Goal: Leave review/rating: Leave review/rating

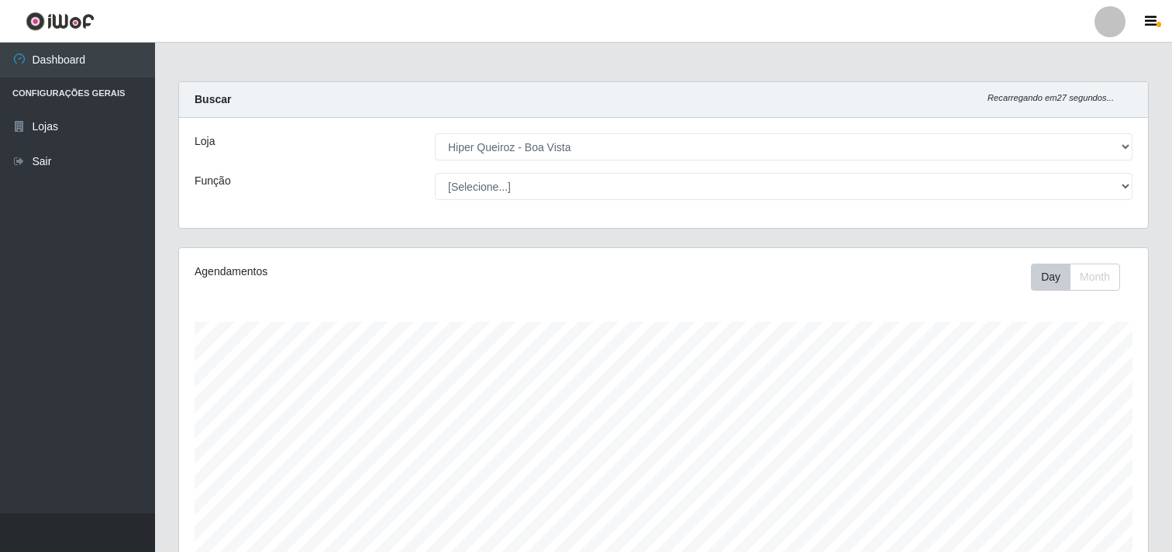
select select "514"
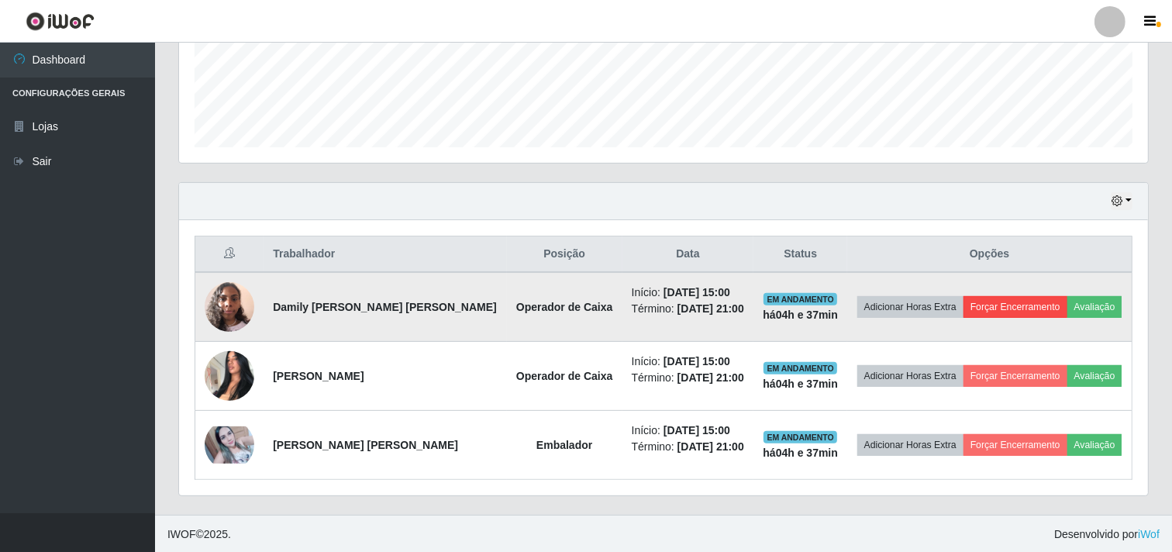
scroll to position [408, 0]
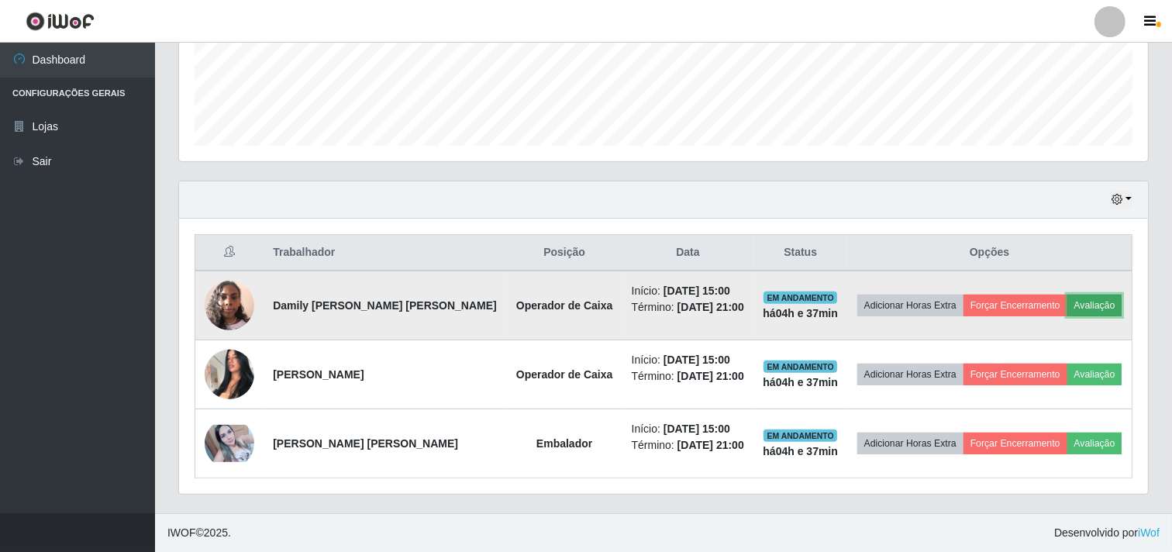
click at [1106, 303] on button "Avaliação" at bounding box center [1094, 306] width 55 height 22
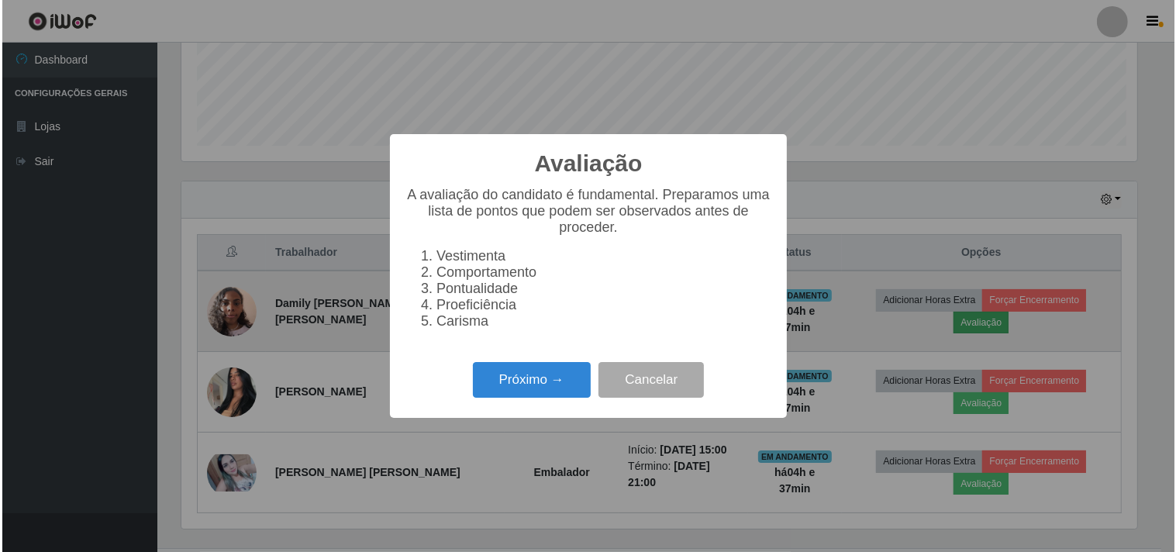
scroll to position [321, 959]
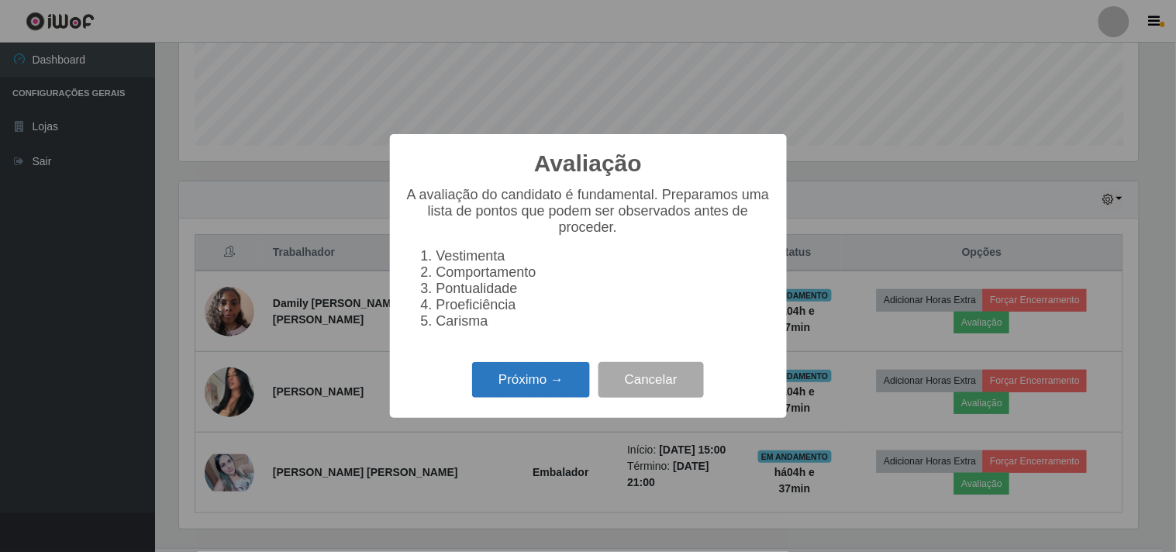
click at [539, 390] on button "Próximo →" at bounding box center [531, 380] width 118 height 36
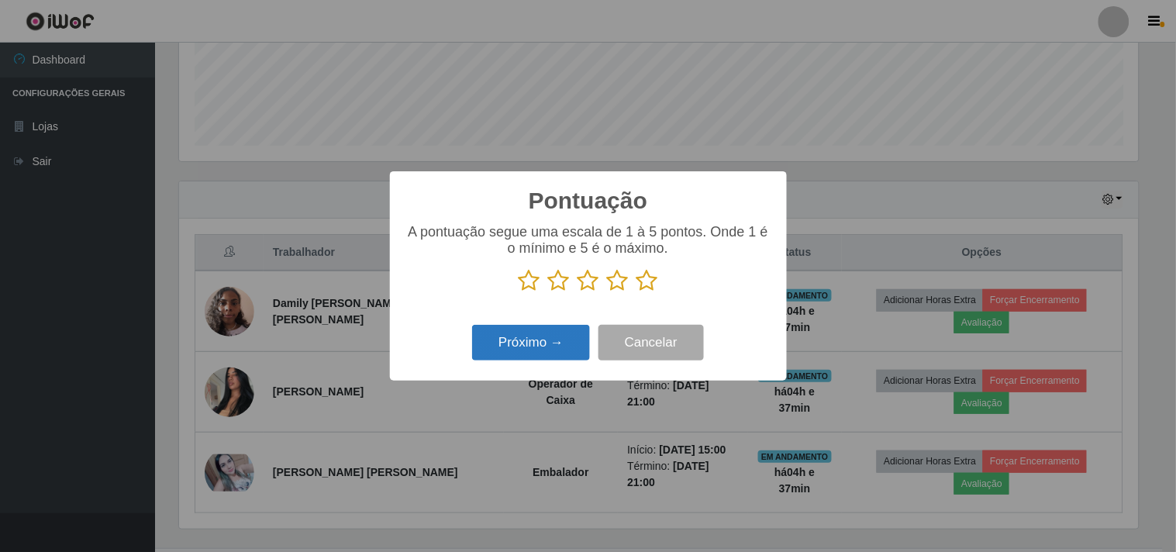
scroll to position [774768, 774130]
click at [651, 283] on icon at bounding box center [647, 280] width 22 height 23
click at [636, 292] on input "radio" at bounding box center [636, 292] width 0 height 0
click at [554, 345] on button "Próximo →" at bounding box center [531, 343] width 118 height 36
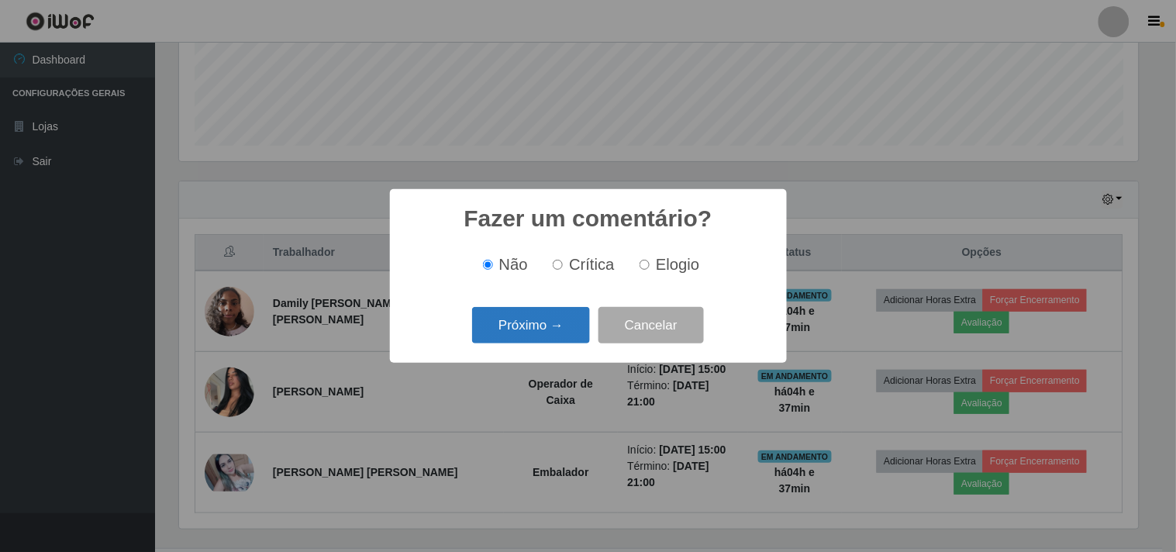
click at [554, 339] on button "Próximo →" at bounding box center [531, 325] width 118 height 36
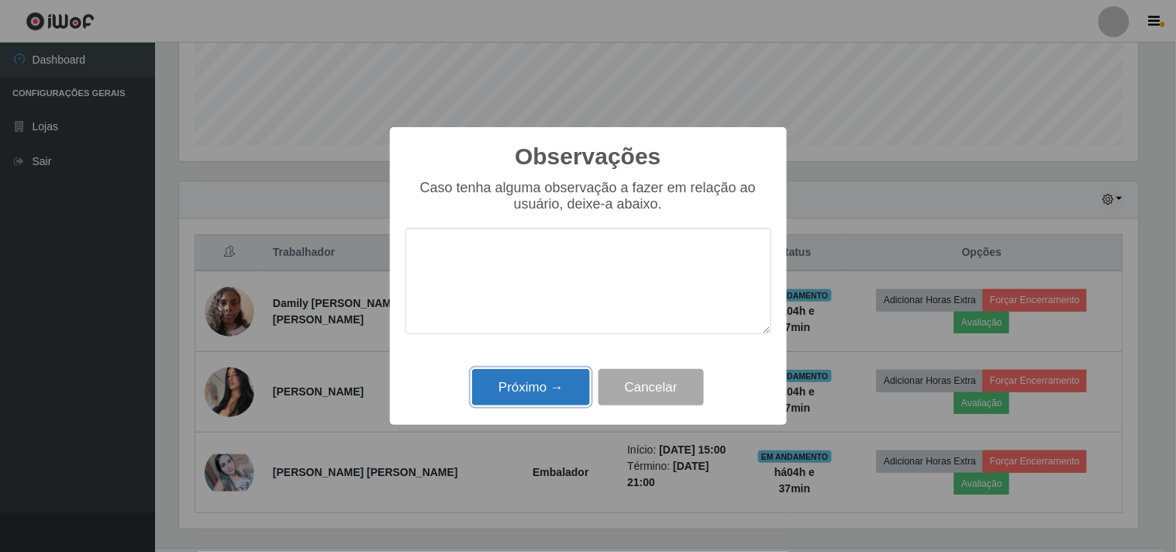
click at [544, 383] on button "Próximo →" at bounding box center [531, 387] width 118 height 36
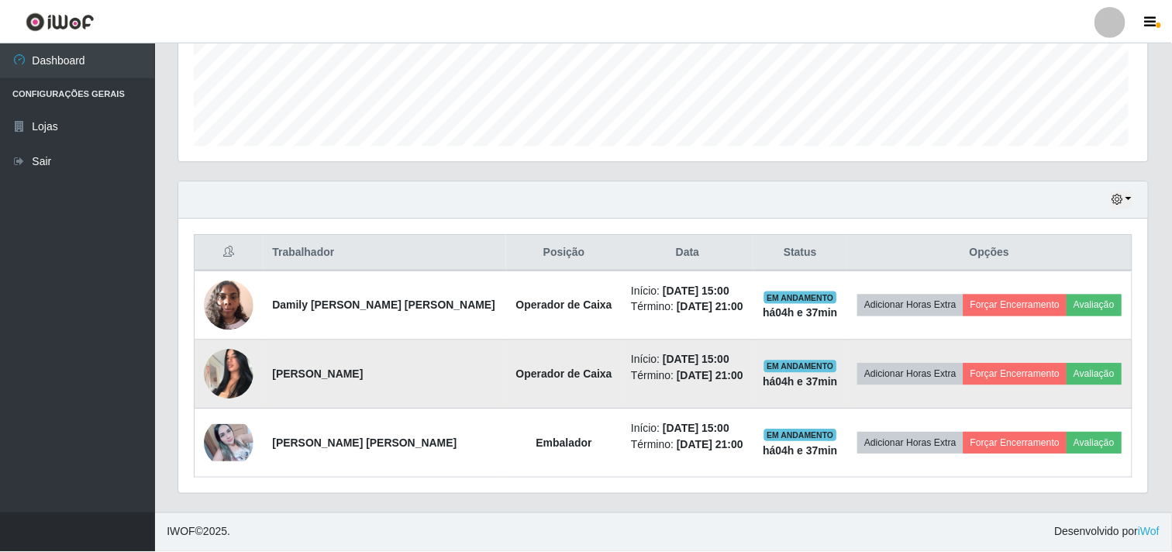
scroll to position [321, 969]
click at [1106, 374] on button "Avaliação" at bounding box center [1094, 375] width 55 height 22
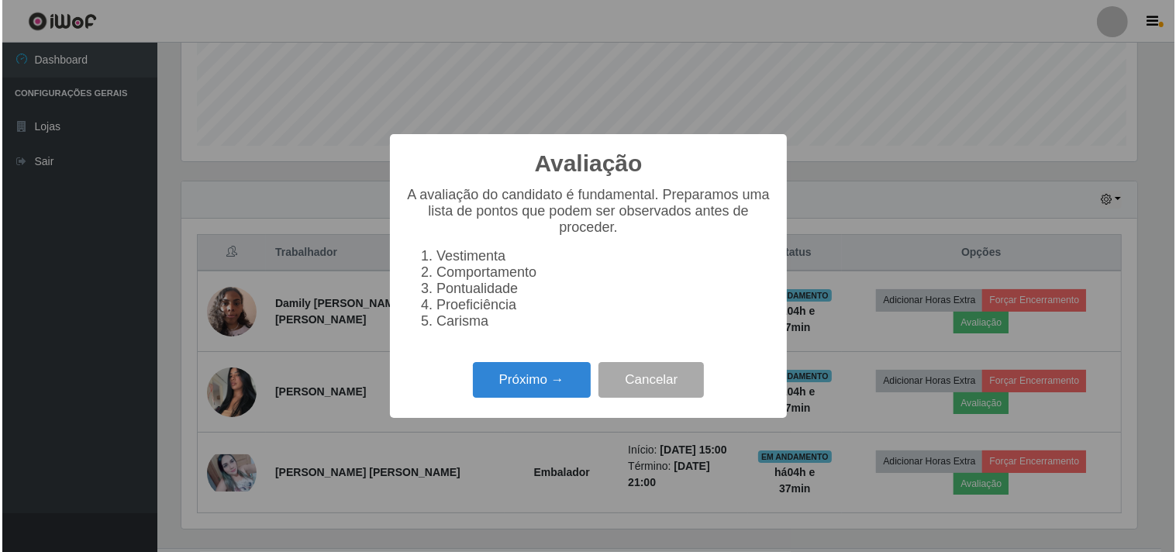
scroll to position [321, 959]
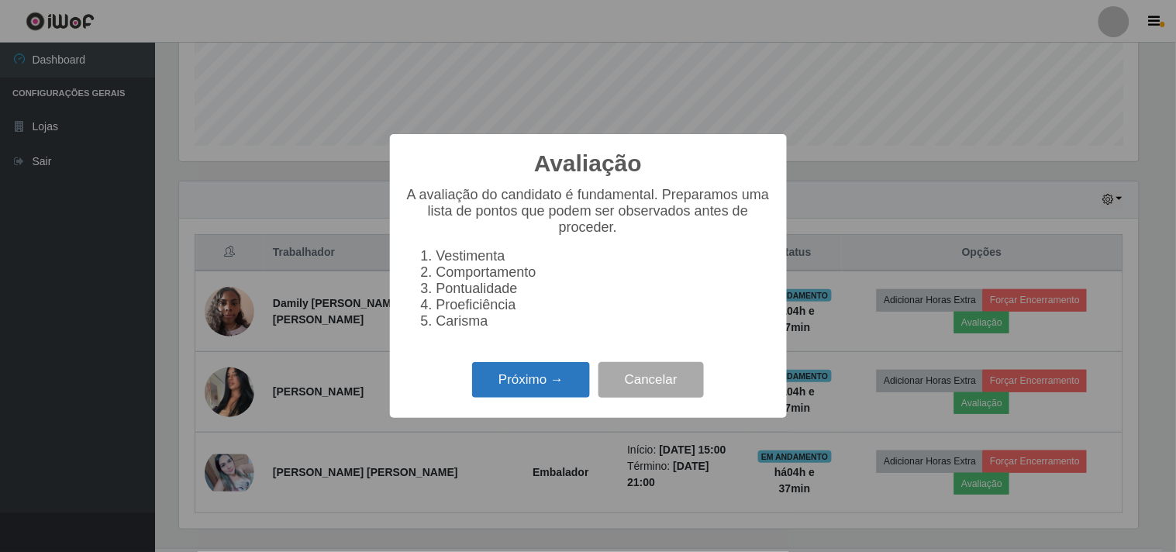
click at [568, 382] on button "Próximo →" at bounding box center [531, 380] width 118 height 36
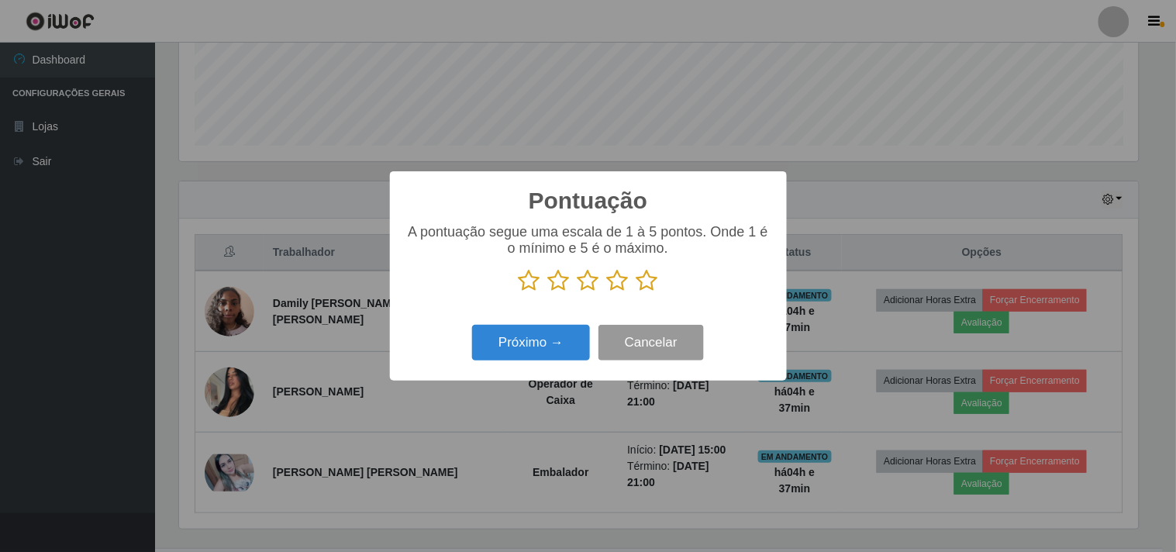
scroll to position [774768, 774130]
click at [657, 288] on p at bounding box center [588, 280] width 366 height 23
click at [642, 281] on icon at bounding box center [647, 280] width 22 height 23
click at [636, 292] on input "radio" at bounding box center [636, 292] width 0 height 0
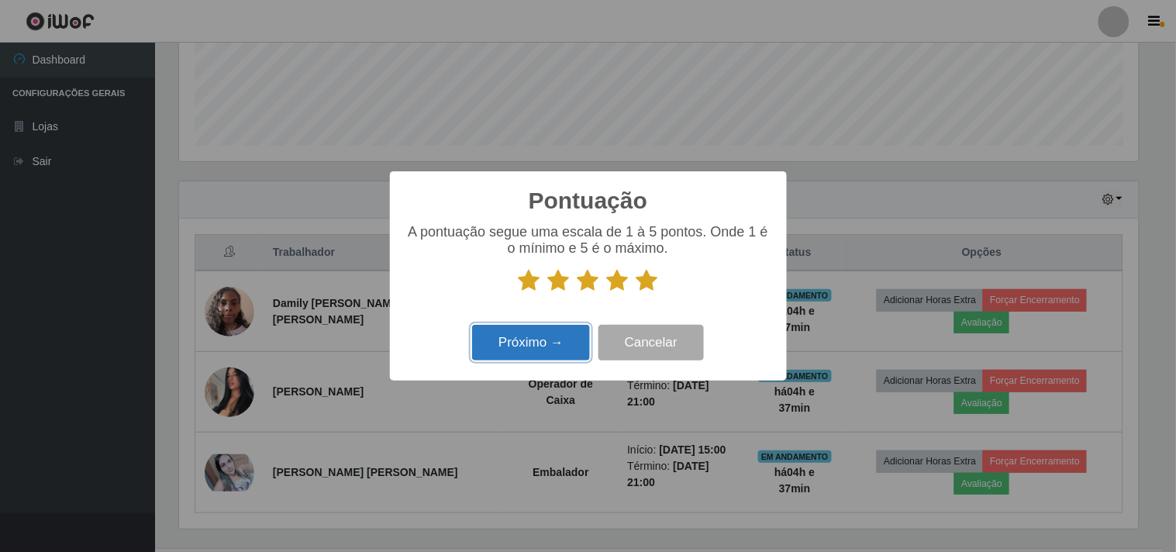
click at [571, 352] on button "Próximo →" at bounding box center [531, 343] width 118 height 36
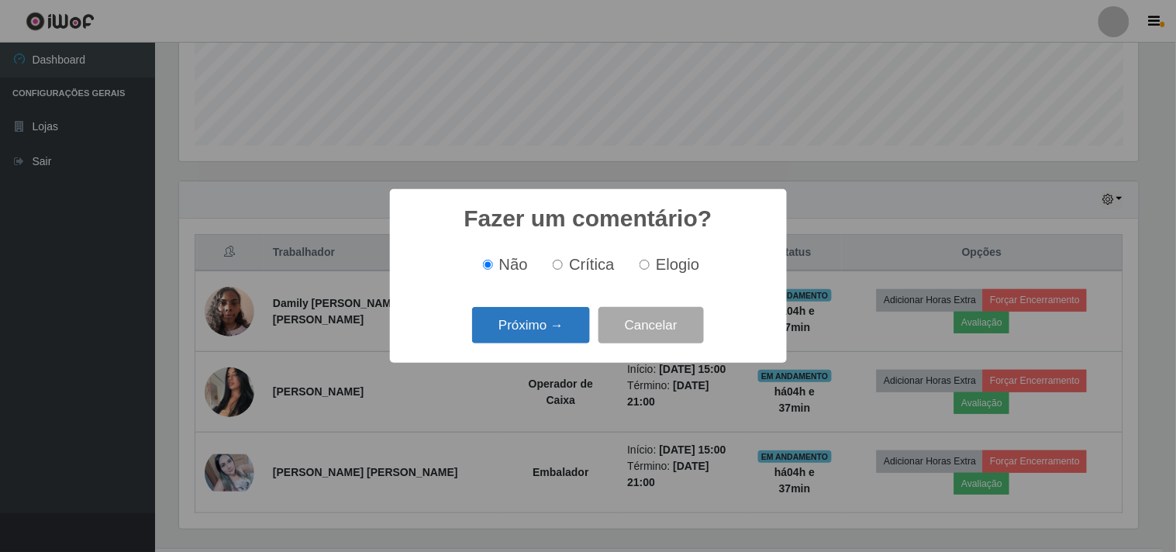
click at [570, 328] on button "Próximo →" at bounding box center [531, 325] width 118 height 36
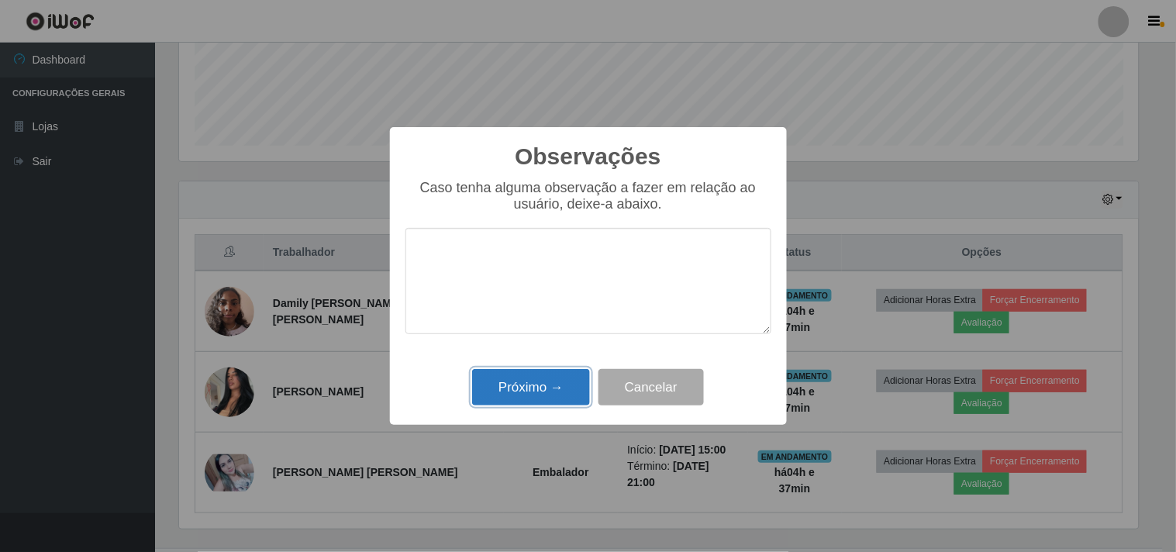
click at [547, 391] on button "Próximo →" at bounding box center [531, 387] width 118 height 36
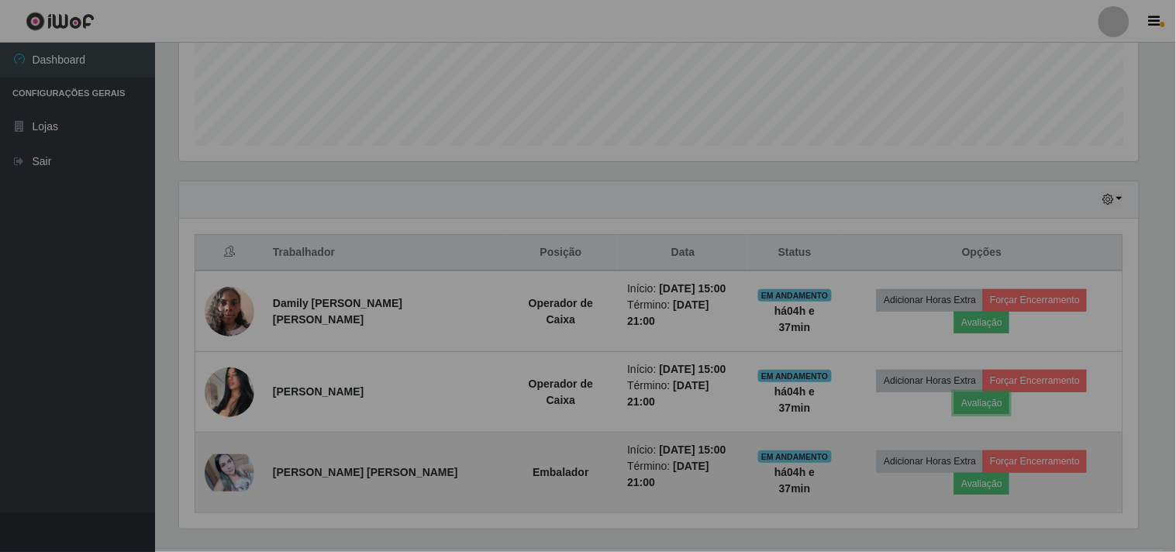
scroll to position [321, 969]
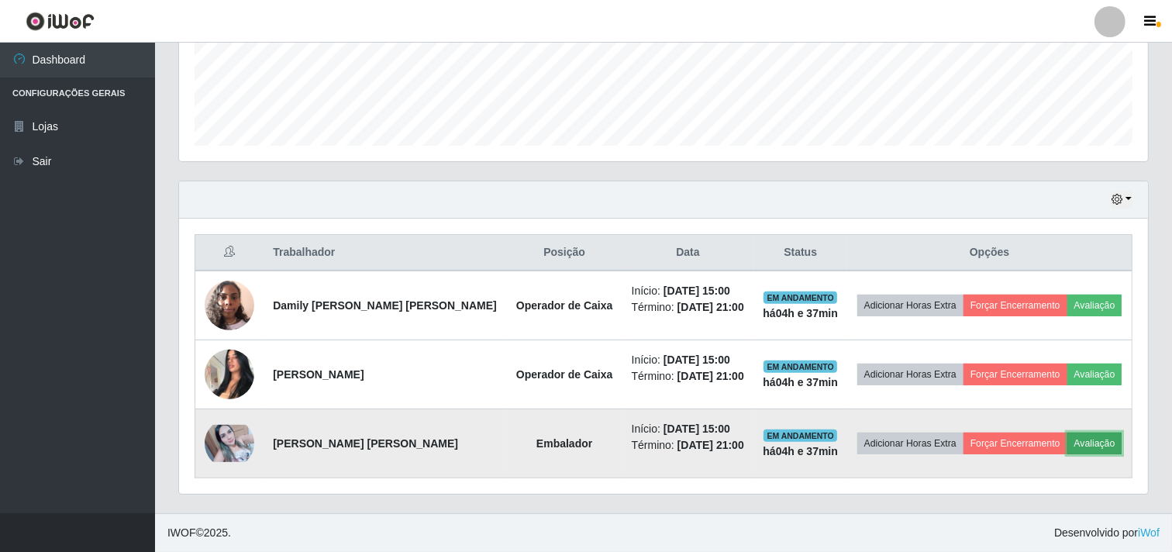
click at [1073, 434] on button "Avaliação" at bounding box center [1094, 444] width 55 height 22
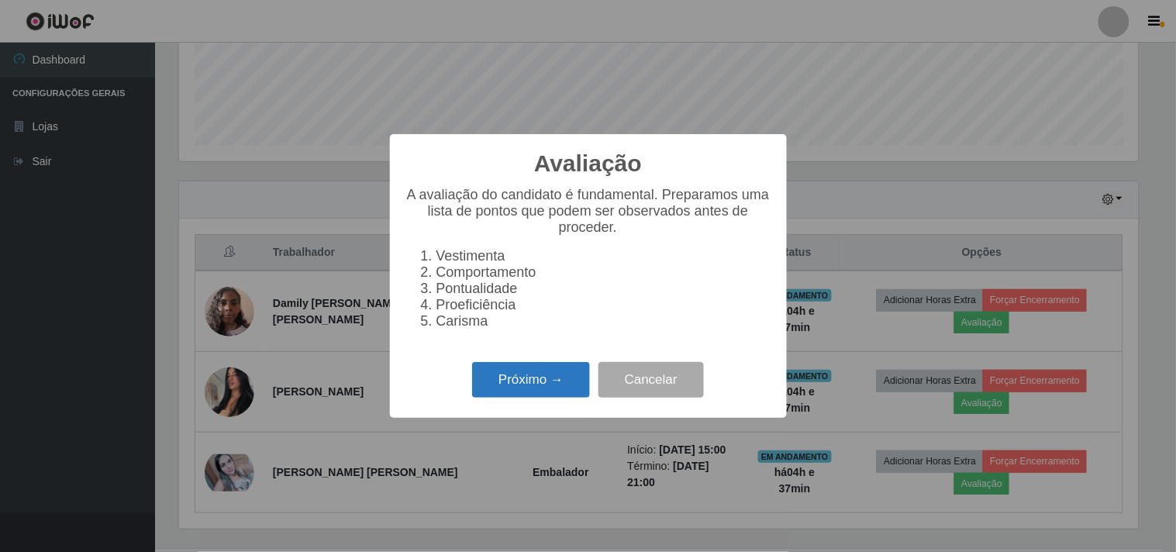
click at [529, 389] on button "Próximo →" at bounding box center [531, 380] width 118 height 36
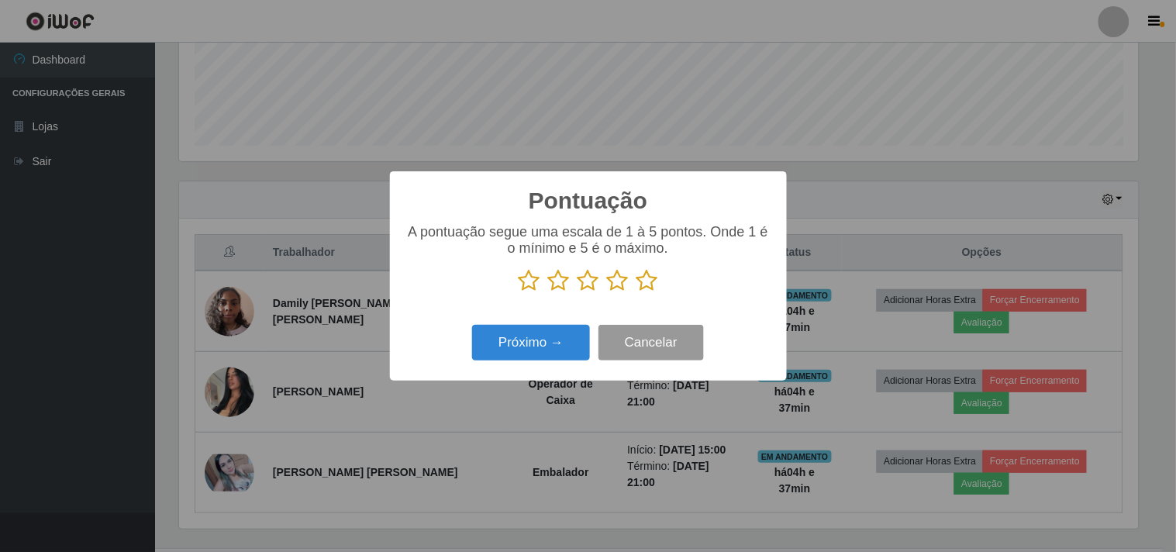
scroll to position [774768, 774130]
click at [647, 295] on div "A pontuação segue uma escala de 1 à 5 pontos. Onde 1 é o mínimo e 5 é o máximo." at bounding box center [588, 264] width 366 height 81
click at [664, 277] on p at bounding box center [588, 280] width 366 height 23
click at [656, 283] on icon at bounding box center [647, 280] width 22 height 23
click at [636, 292] on input "radio" at bounding box center [636, 292] width 0 height 0
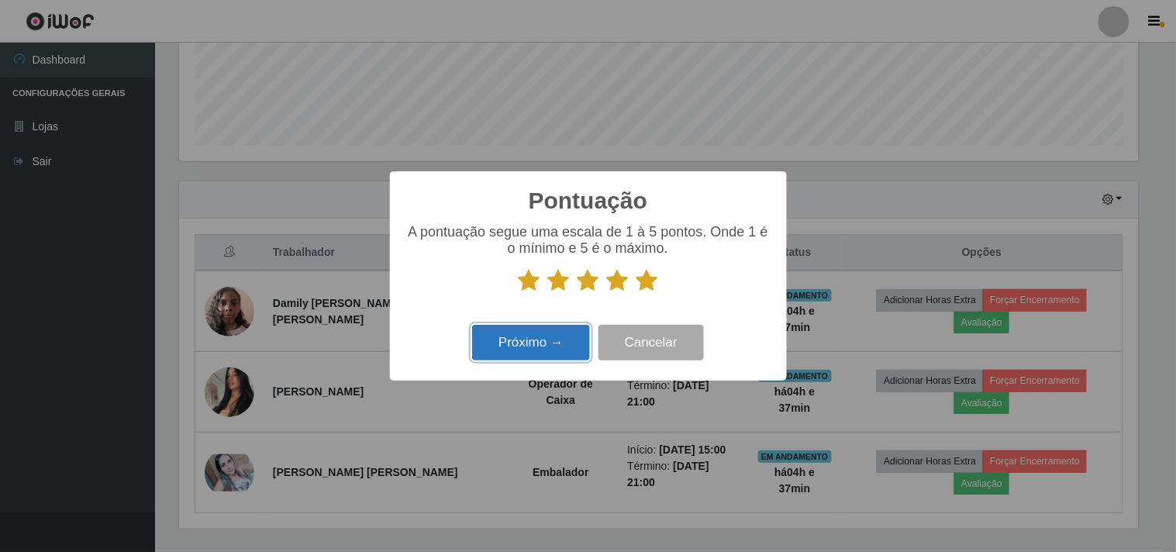
click at [558, 333] on button "Próximo →" at bounding box center [531, 343] width 118 height 36
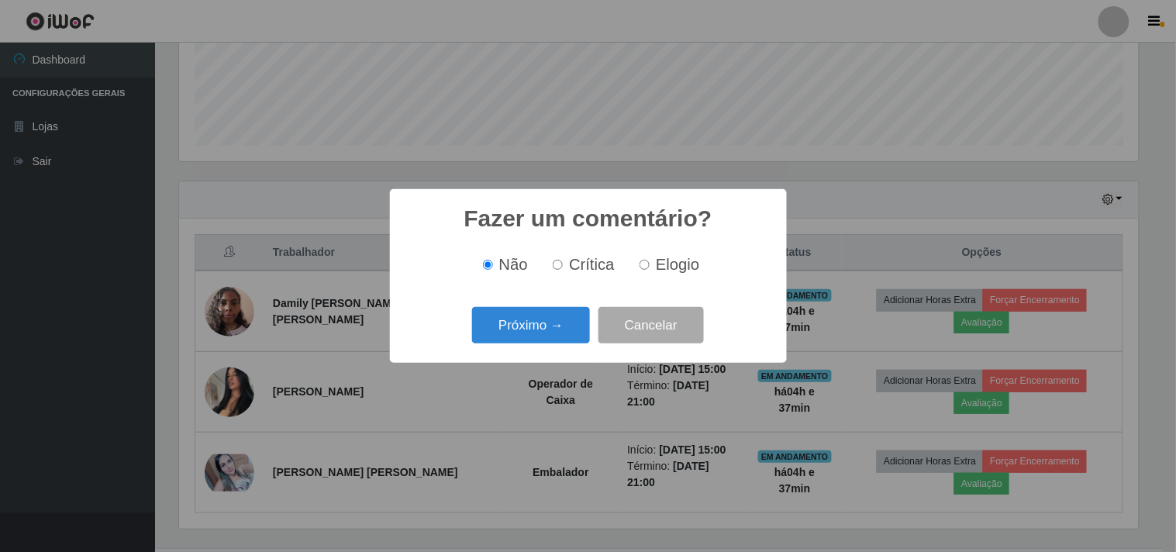
click at [558, 333] on button "Próximo →" at bounding box center [531, 325] width 118 height 36
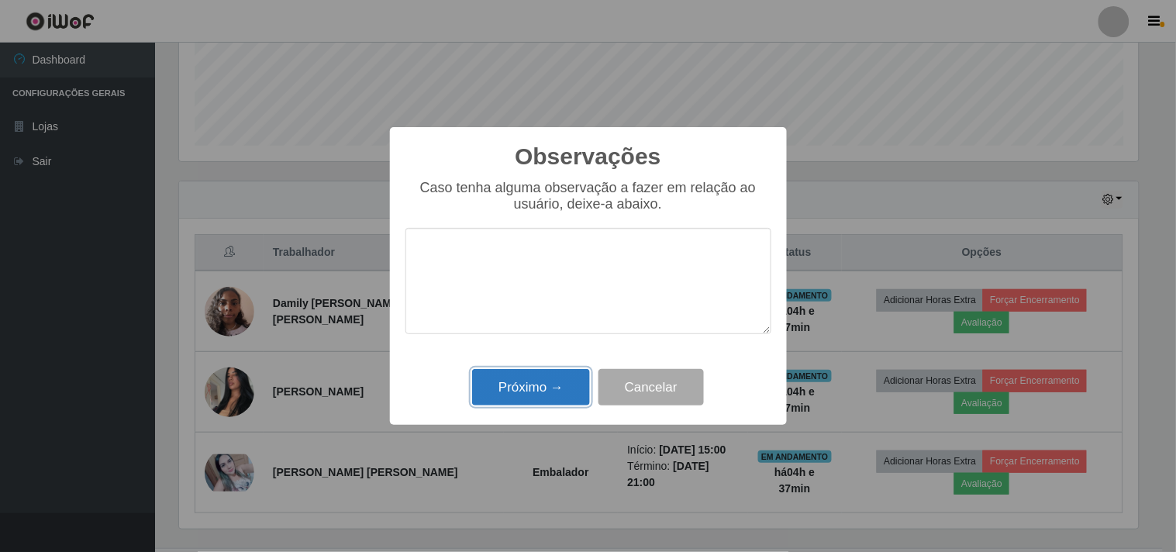
click at [545, 377] on button "Próximo →" at bounding box center [531, 387] width 118 height 36
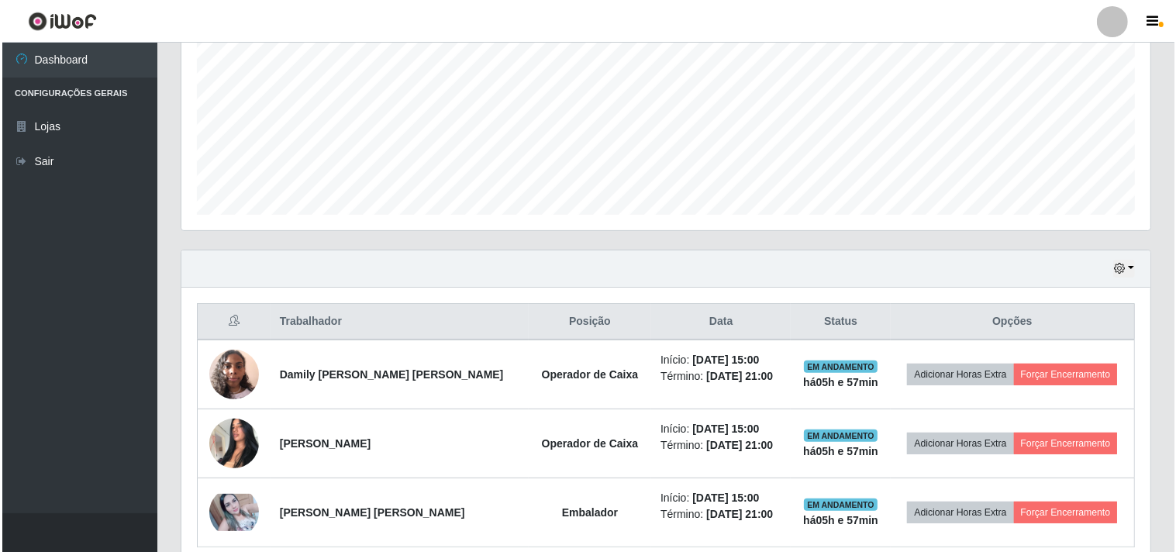
scroll to position [344, 0]
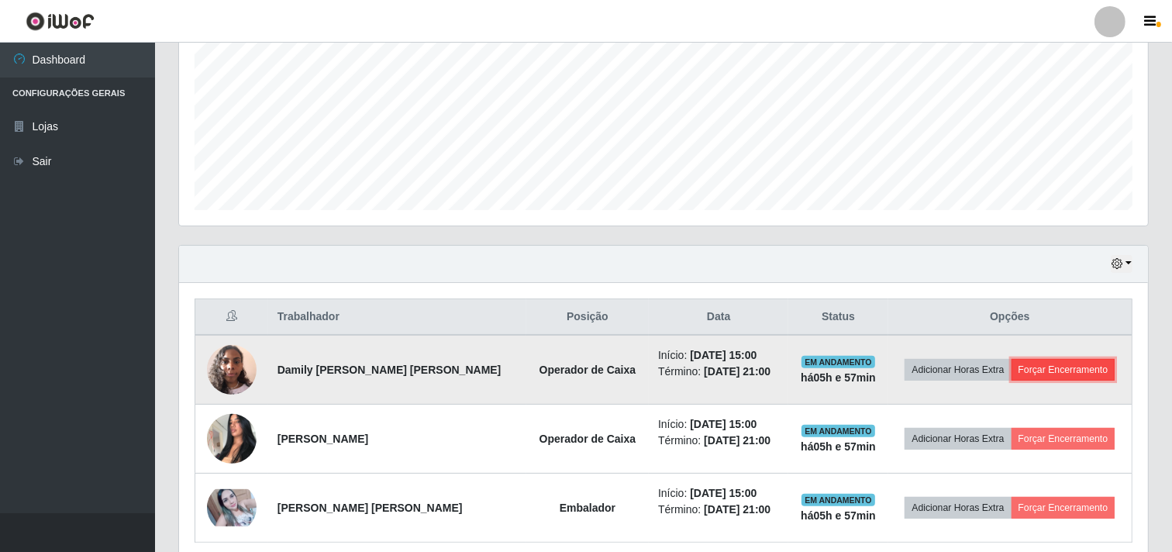
click at [1055, 368] on button "Forçar Encerramento" at bounding box center [1063, 370] width 104 height 22
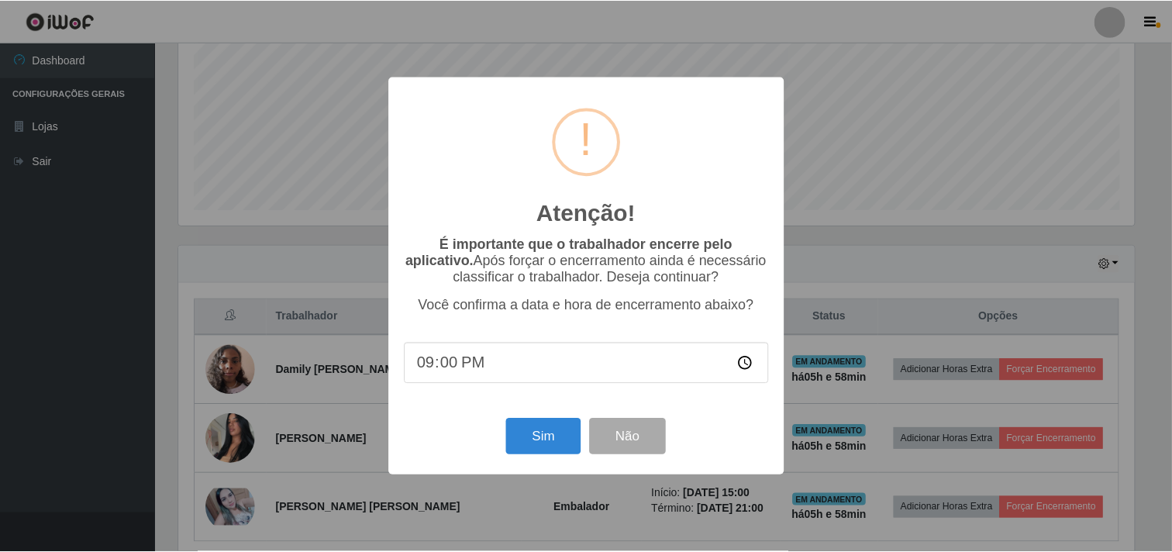
scroll to position [321, 959]
click at [544, 443] on button "Sim" at bounding box center [545, 437] width 75 height 36
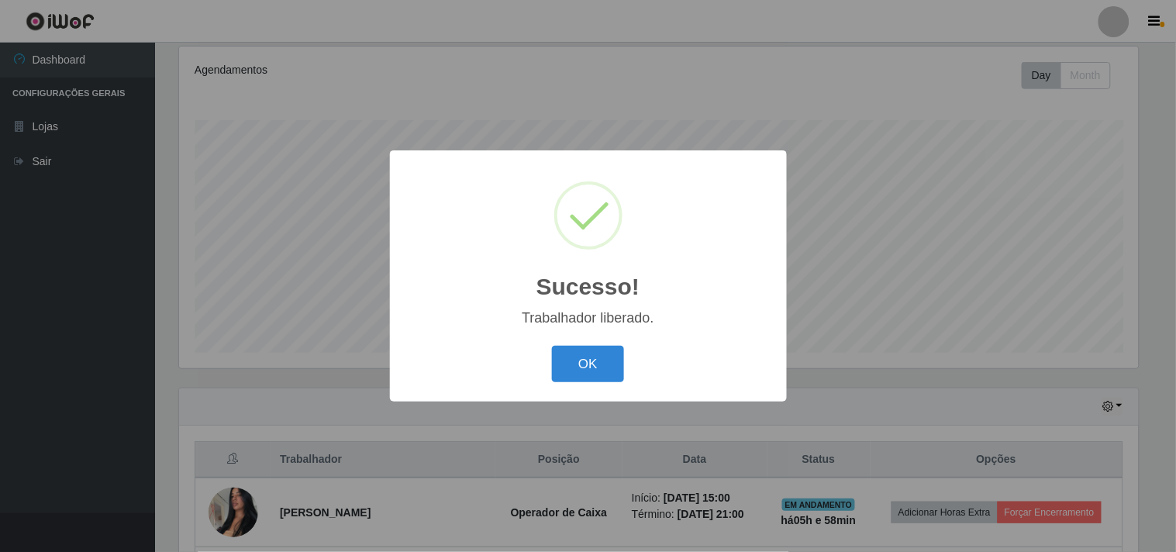
click at [630, 361] on div "OK Cancel" at bounding box center [588, 364] width 366 height 44
click at [603, 369] on button "OK" at bounding box center [588, 364] width 72 height 36
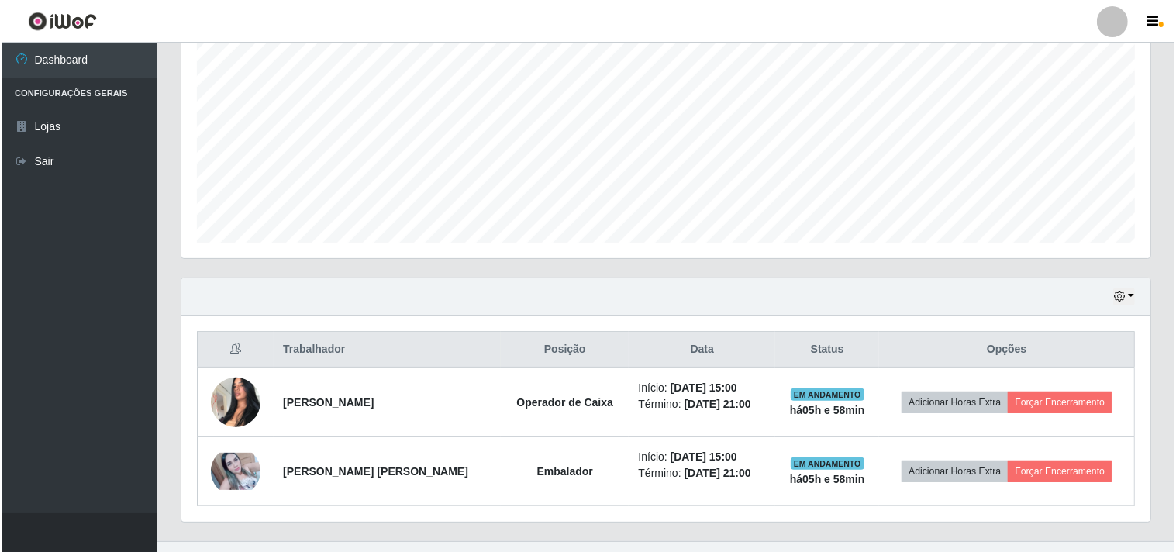
scroll to position [339, 0]
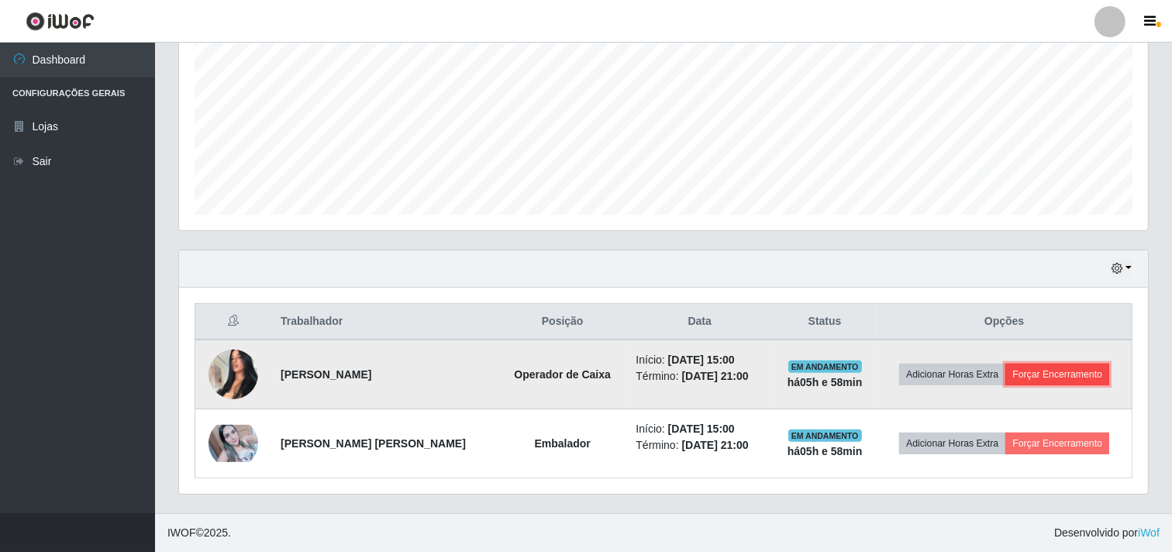
click at [1037, 369] on button "Forçar Encerramento" at bounding box center [1057, 375] width 104 height 22
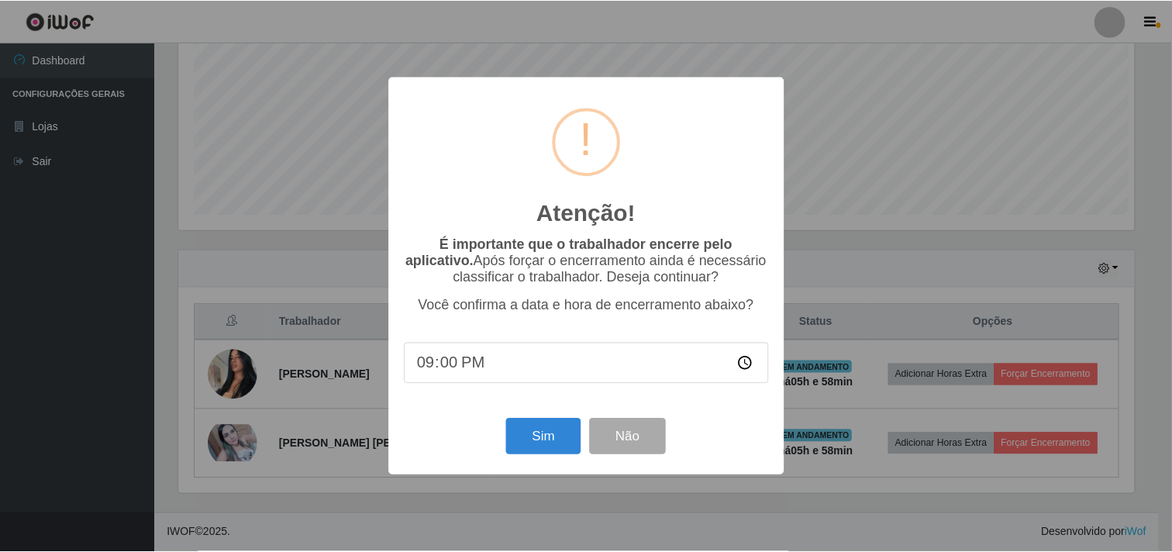
scroll to position [321, 959]
click at [546, 439] on button "Sim" at bounding box center [545, 437] width 75 height 36
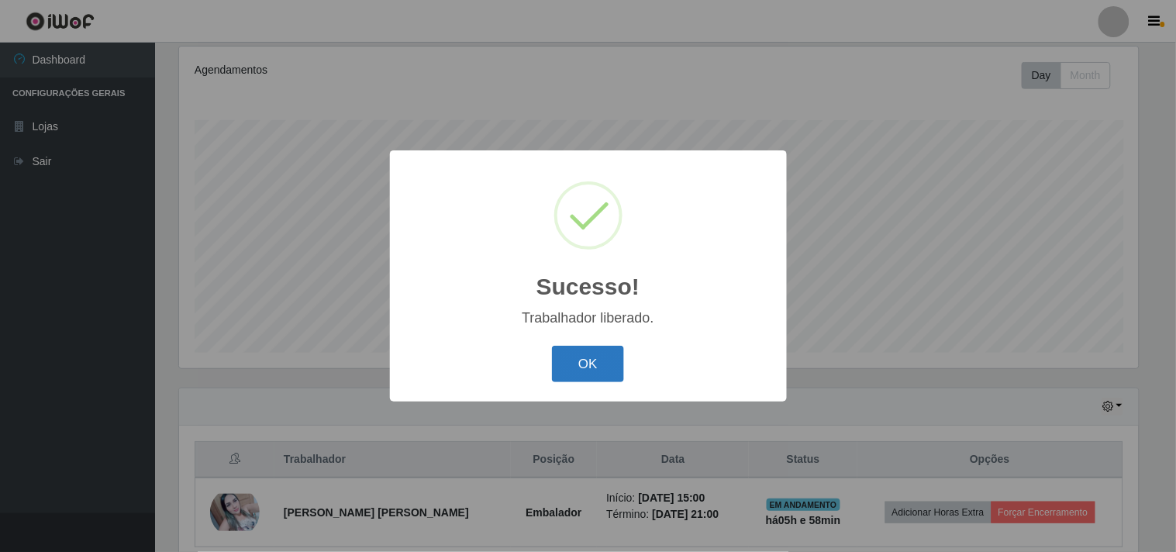
click at [602, 369] on button "OK" at bounding box center [588, 364] width 72 height 36
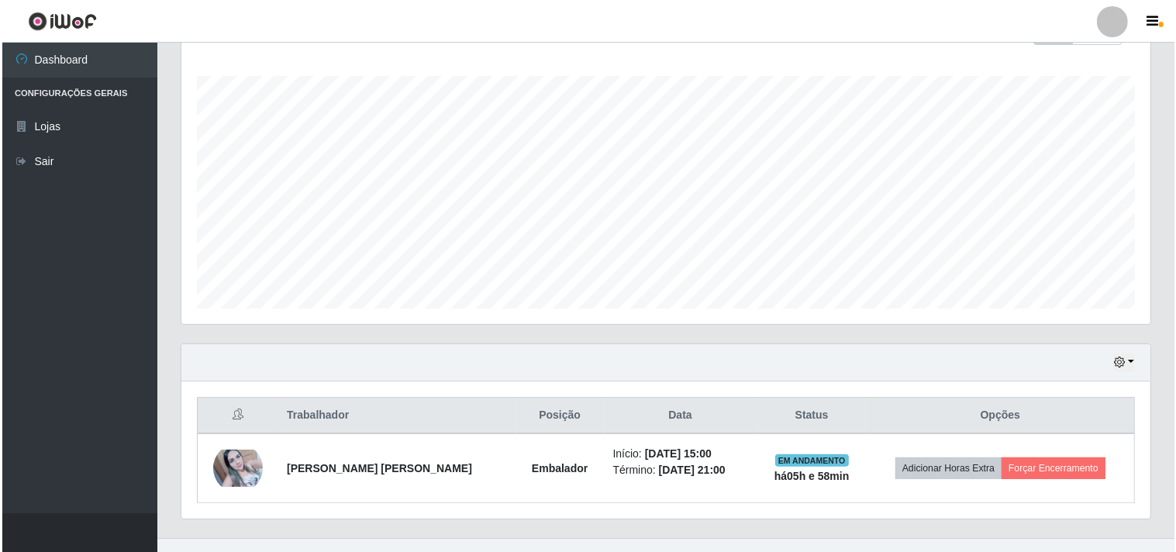
scroll to position [270, 0]
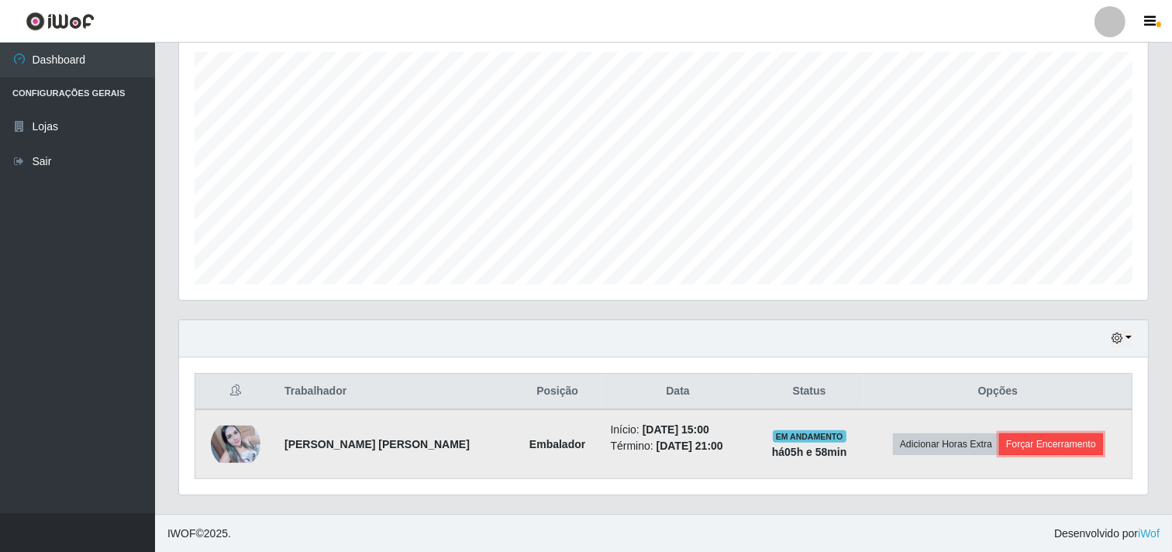
click at [1068, 443] on button "Forçar Encerramento" at bounding box center [1051, 444] width 104 height 22
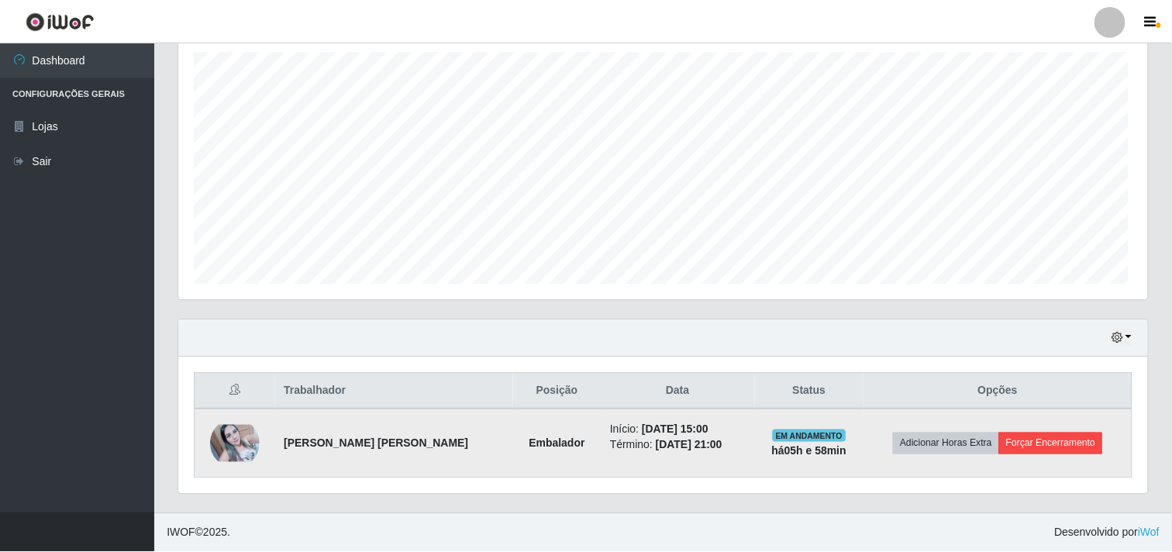
scroll to position [321, 959]
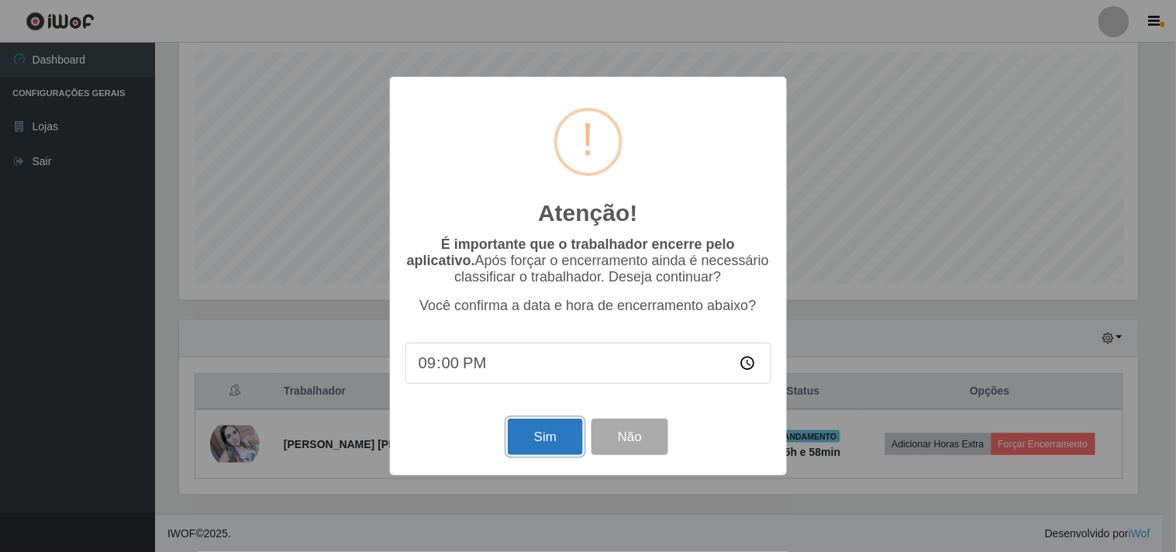
click at [548, 435] on button "Sim" at bounding box center [545, 437] width 75 height 36
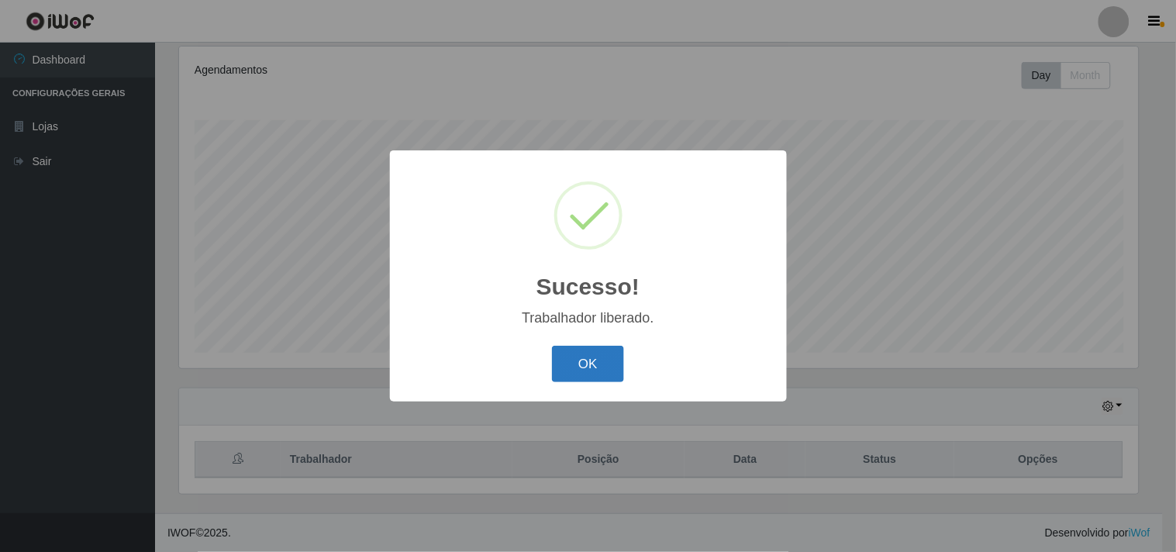
click at [583, 372] on button "OK" at bounding box center [588, 364] width 72 height 36
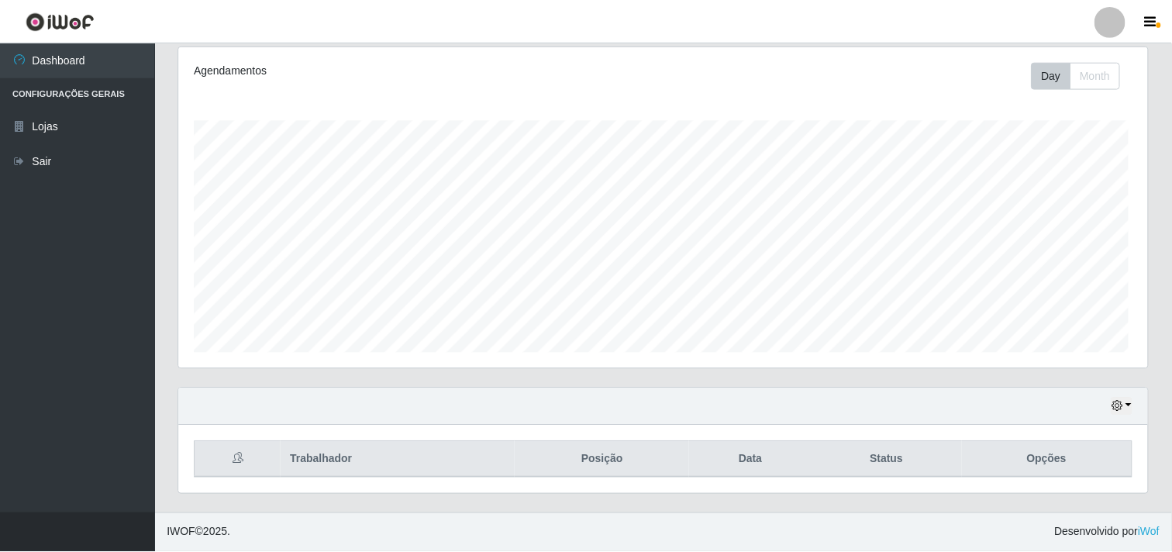
scroll to position [321, 969]
